Goal: Task Accomplishment & Management: Manage account settings

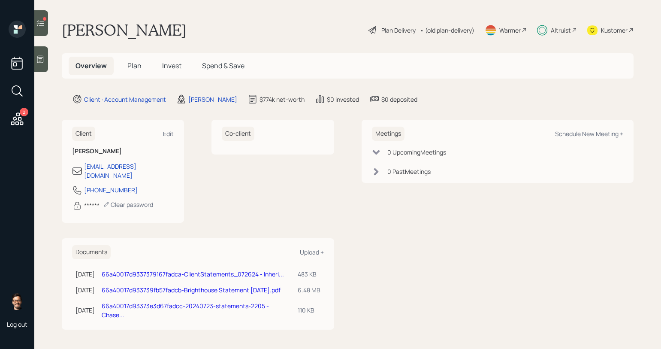
click at [175, 67] on span "Invest" at bounding box center [171, 65] width 19 height 9
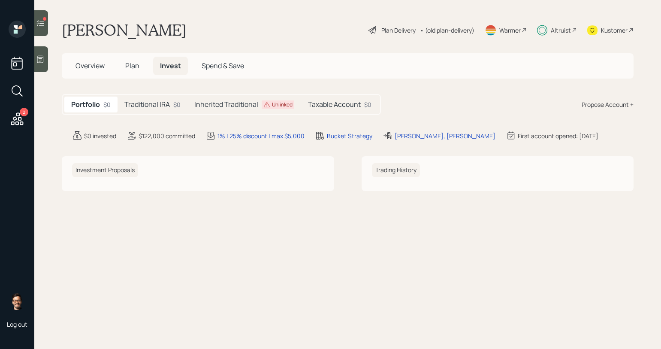
click at [132, 69] on span "Plan" at bounding box center [132, 65] width 14 height 9
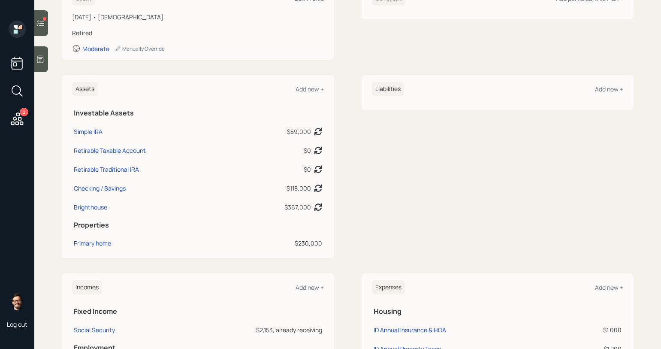
scroll to position [154, 0]
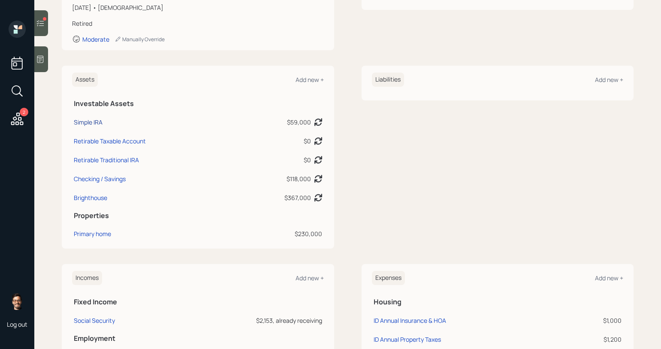
click at [94, 121] on div "Simple IRA" at bounding box center [88, 122] width 29 height 9
select select "ira"
select select "balanced"
click at [90, 196] on div "Brighthouse" at bounding box center [90, 197] width 33 height 9
select select "taxable"
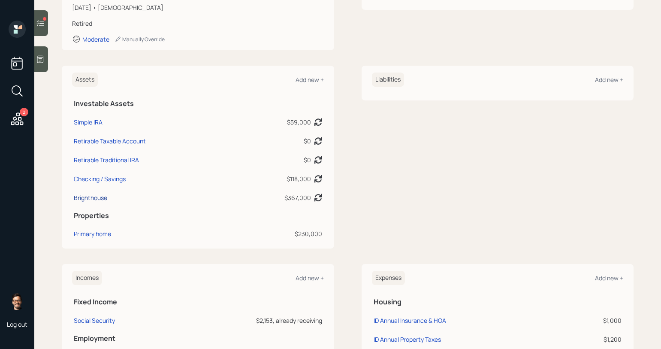
select select "balanced"
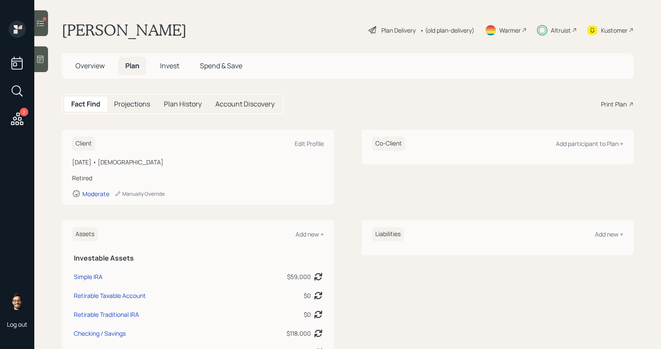
click at [397, 33] on div "Plan Delivery" at bounding box center [398, 30] width 34 height 9
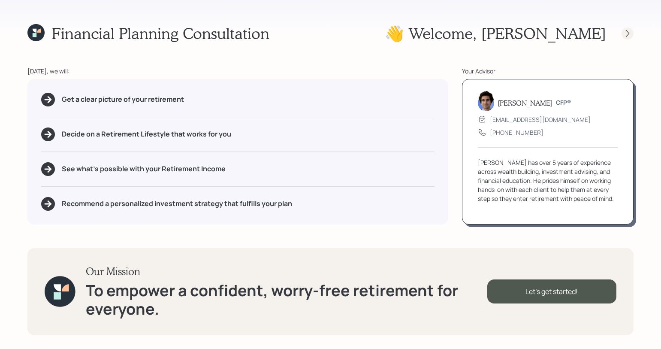
click at [625, 33] on icon at bounding box center [627, 33] width 9 height 9
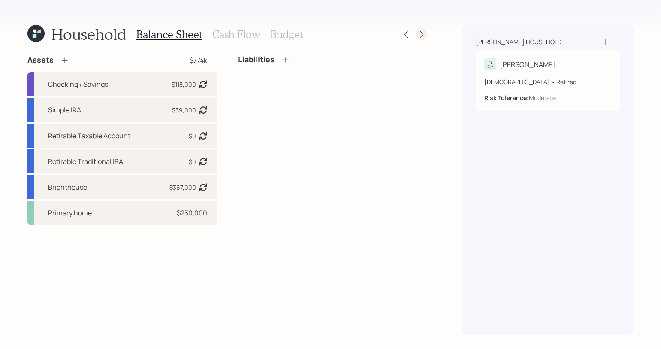
click at [418, 35] on icon at bounding box center [422, 34] width 9 height 9
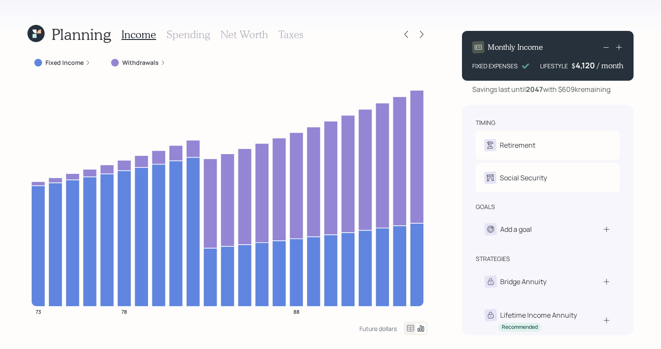
click at [38, 35] on icon at bounding box center [35, 33] width 17 height 17
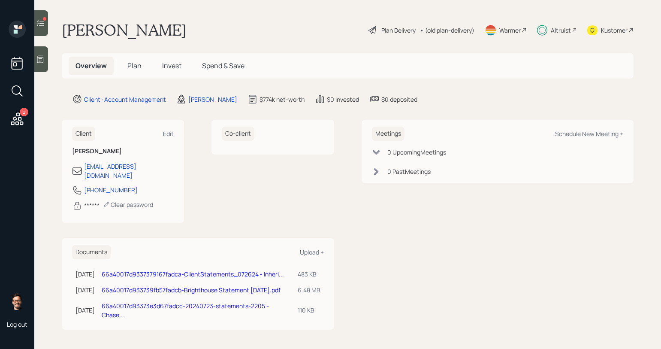
click at [175, 70] on span "Invest" at bounding box center [171, 65] width 19 height 9
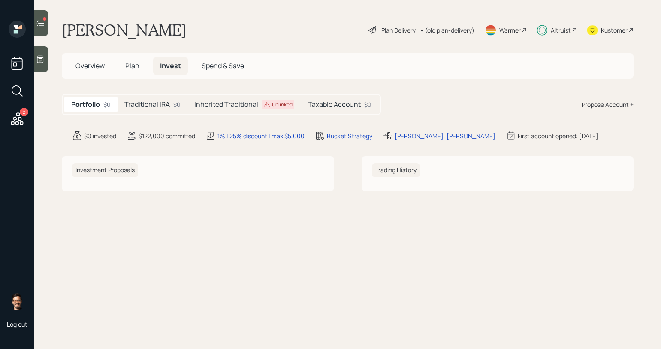
click at [164, 109] on h5 "Traditional IRA" at bounding box center [146, 104] width 45 height 8
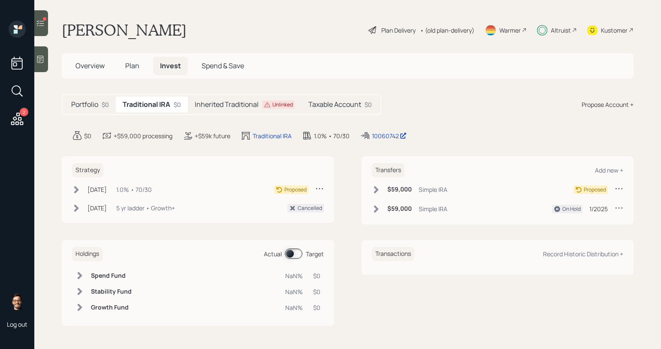
click at [217, 109] on h5 "Inherited Traditional" at bounding box center [227, 104] width 64 height 8
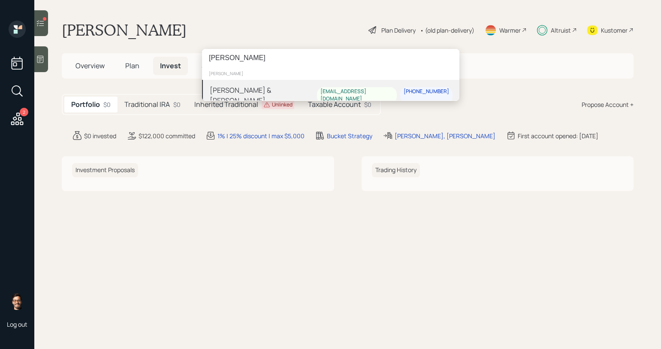
type input "robert ganz"
